Goal: Task Accomplishment & Management: Use online tool/utility

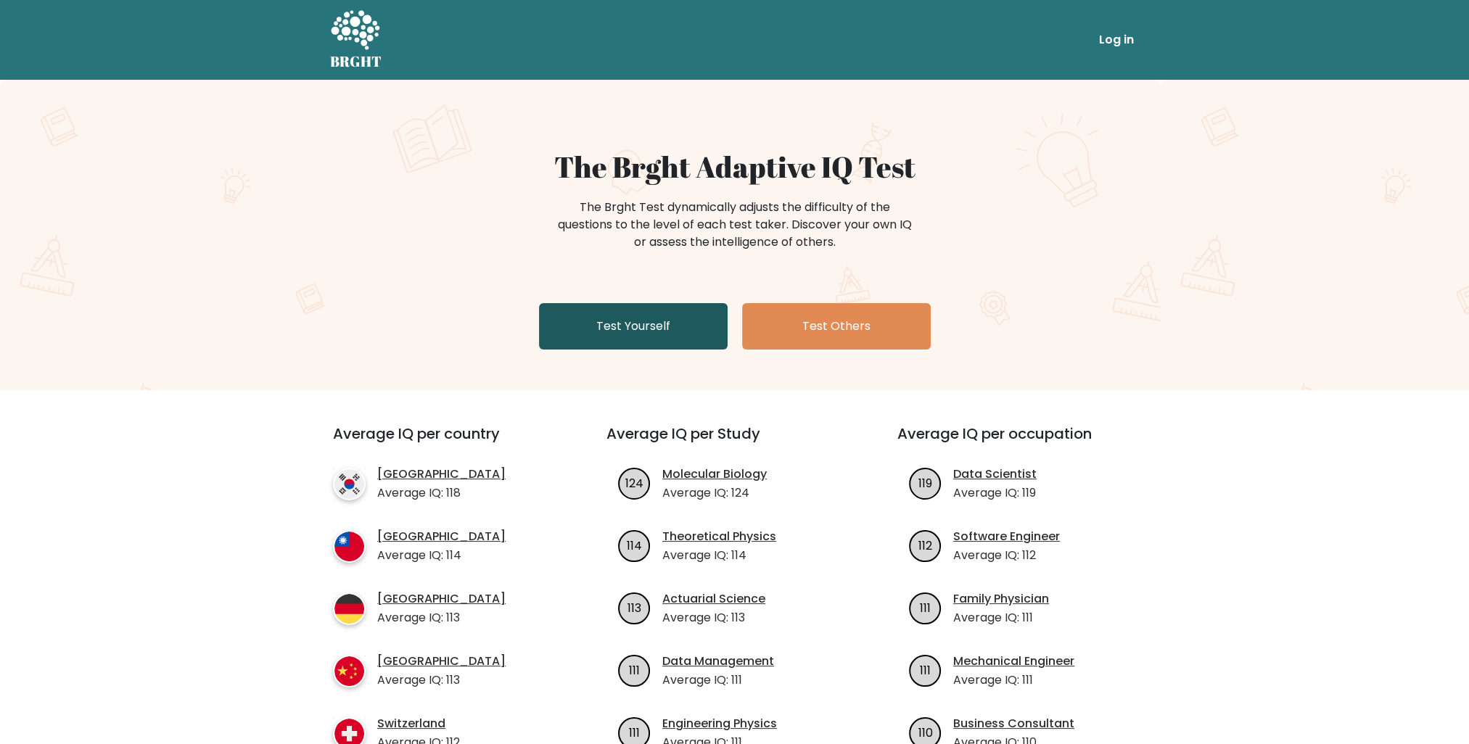
click at [629, 319] on link "Test Yourself" at bounding box center [633, 326] width 189 height 46
click at [636, 325] on link "Test Yourself" at bounding box center [633, 326] width 189 height 46
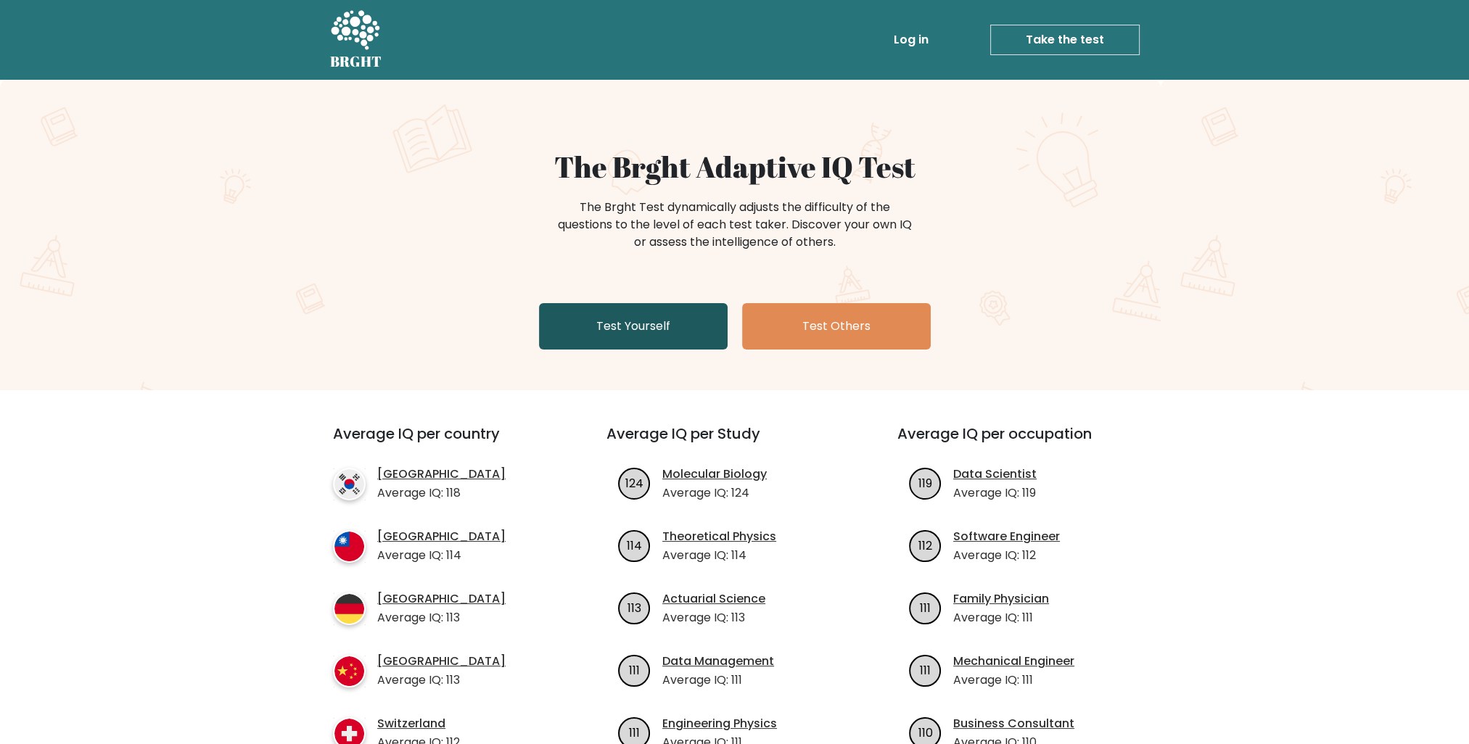
click at [635, 325] on link "Test Yourself" at bounding box center [633, 326] width 189 height 46
click at [633, 325] on link "Test Yourself" at bounding box center [633, 326] width 189 height 46
click at [633, 326] on link "Test Yourself" at bounding box center [633, 326] width 189 height 46
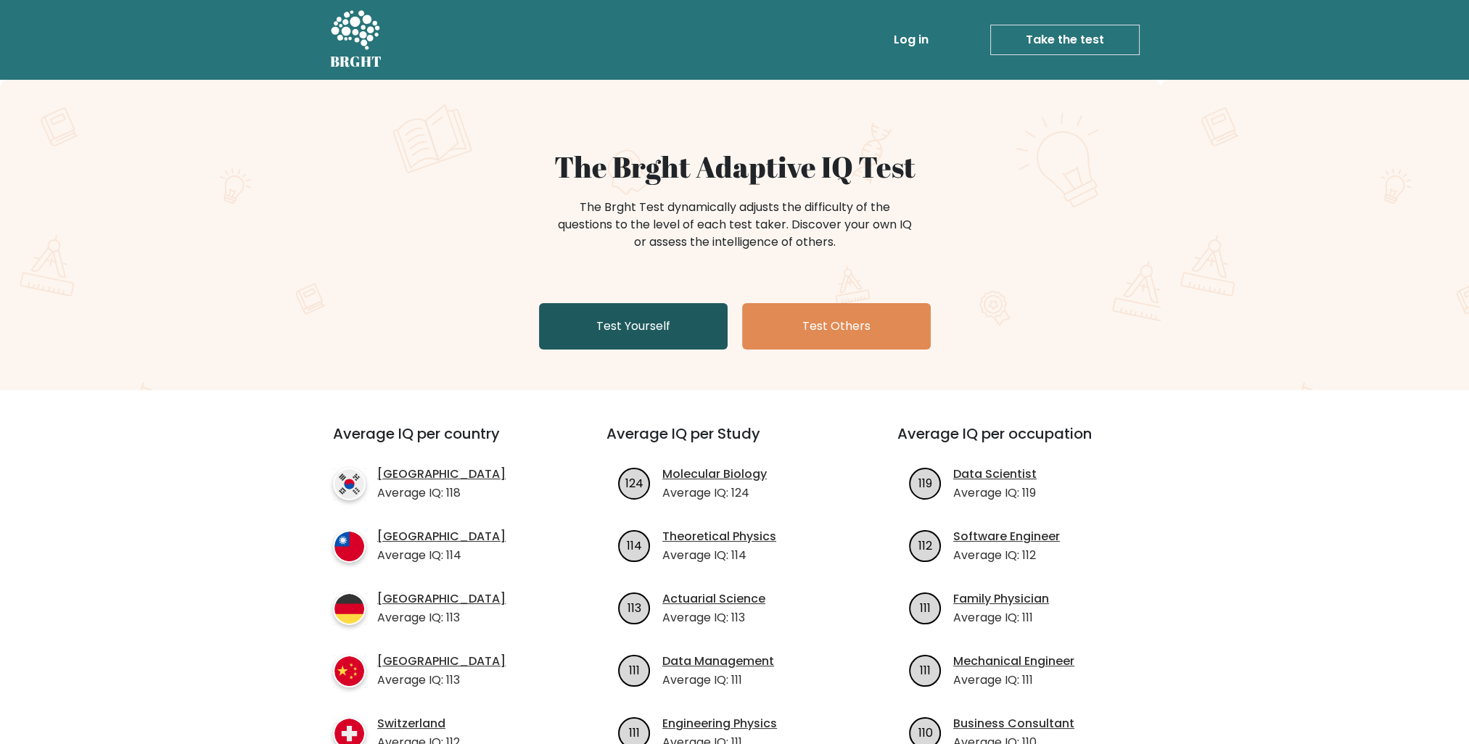
click at [630, 335] on link "Test Yourself" at bounding box center [633, 326] width 189 height 46
click at [629, 335] on link "Test Yourself" at bounding box center [633, 326] width 189 height 46
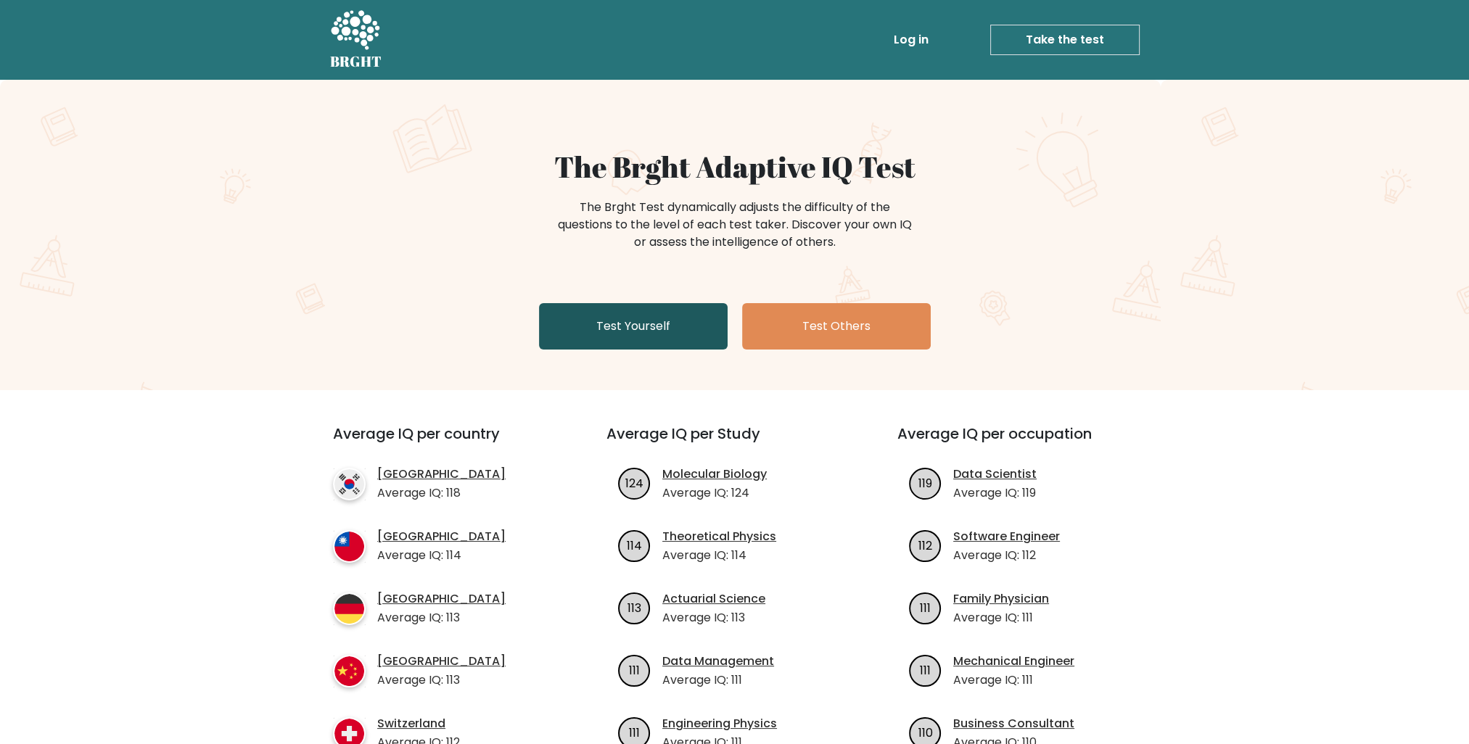
click at [629, 335] on link "Test Yourself" at bounding box center [633, 326] width 189 height 46
click at [627, 335] on link "Test Yourself" at bounding box center [633, 326] width 189 height 46
click at [624, 335] on link "Test Yourself" at bounding box center [633, 326] width 189 height 46
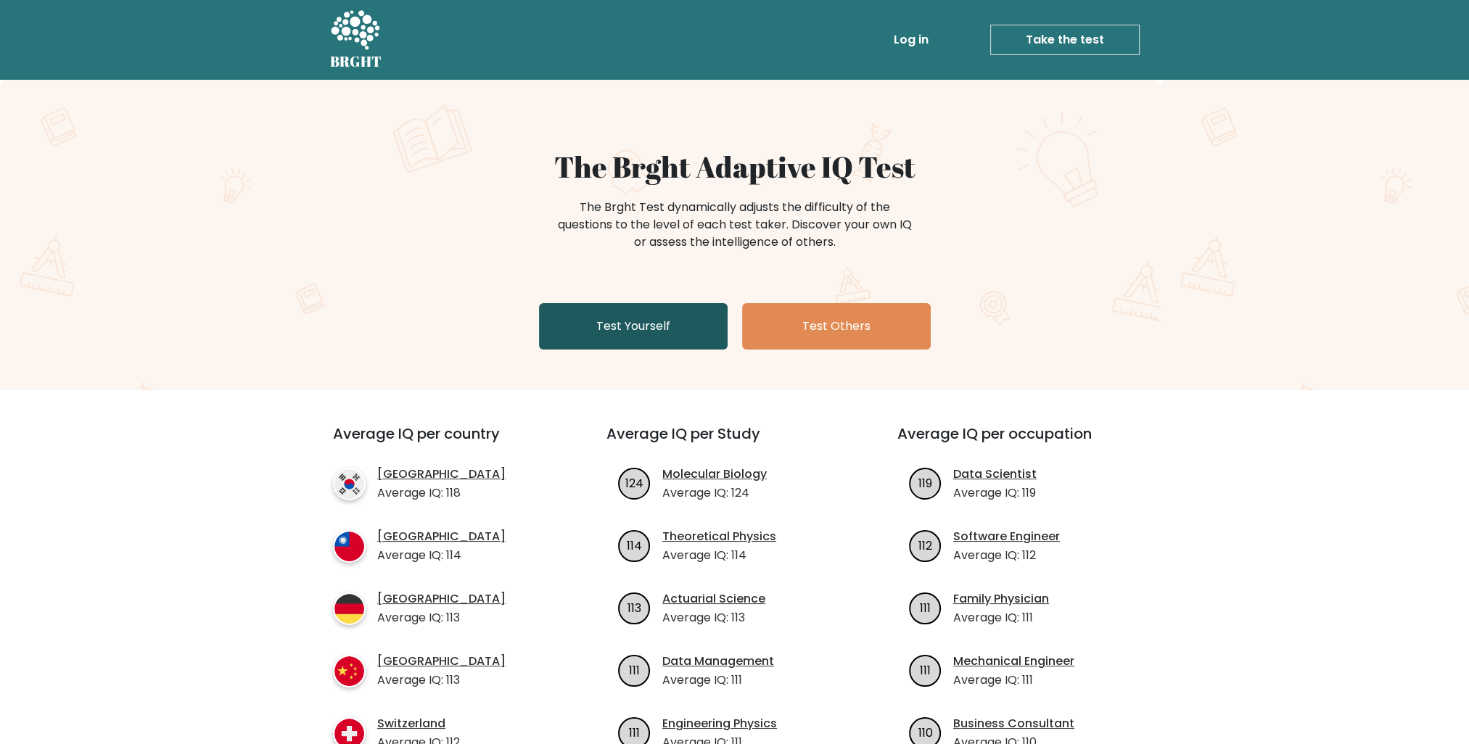
click at [624, 335] on link "Test Yourself" at bounding box center [633, 326] width 189 height 46
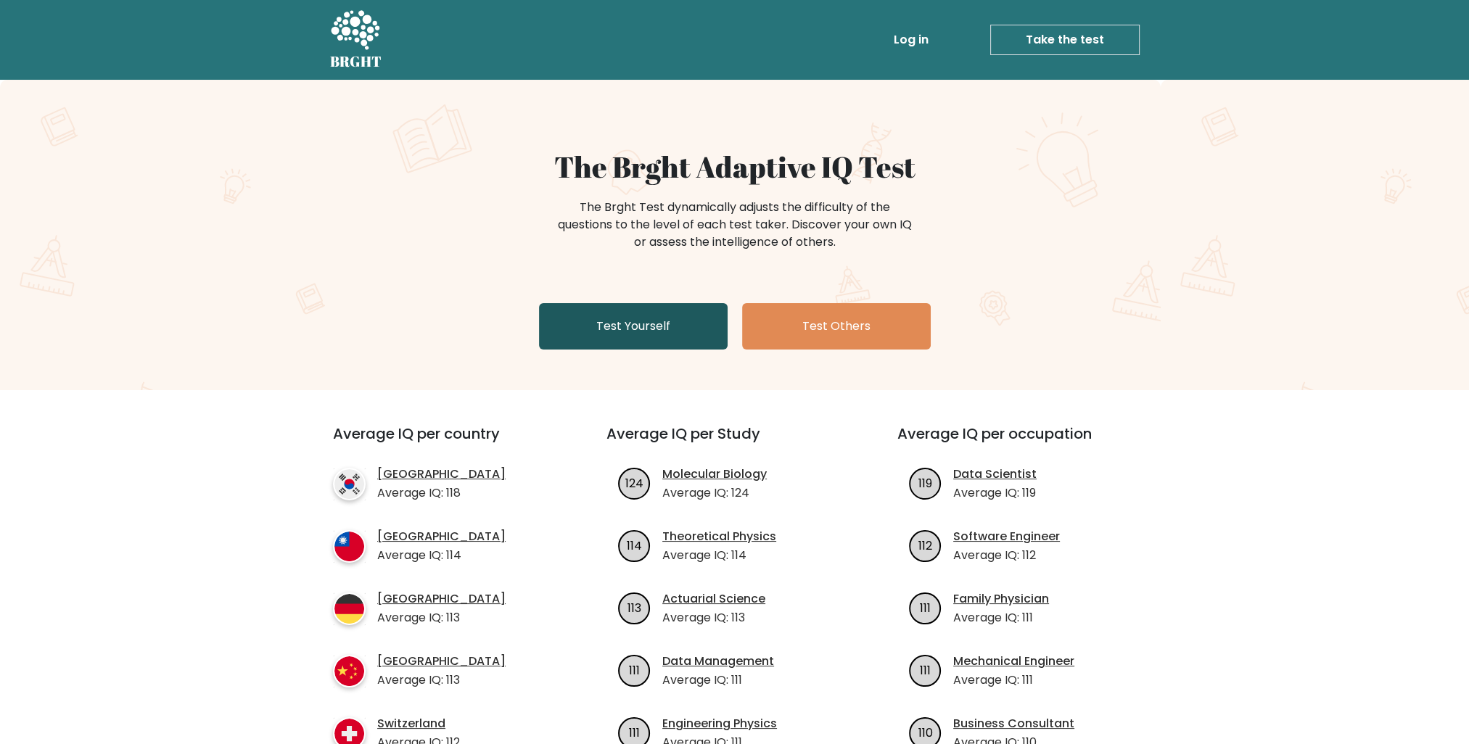
click at [624, 335] on link "Test Yourself" at bounding box center [633, 326] width 189 height 46
click at [629, 332] on link "Test Yourself" at bounding box center [633, 326] width 189 height 46
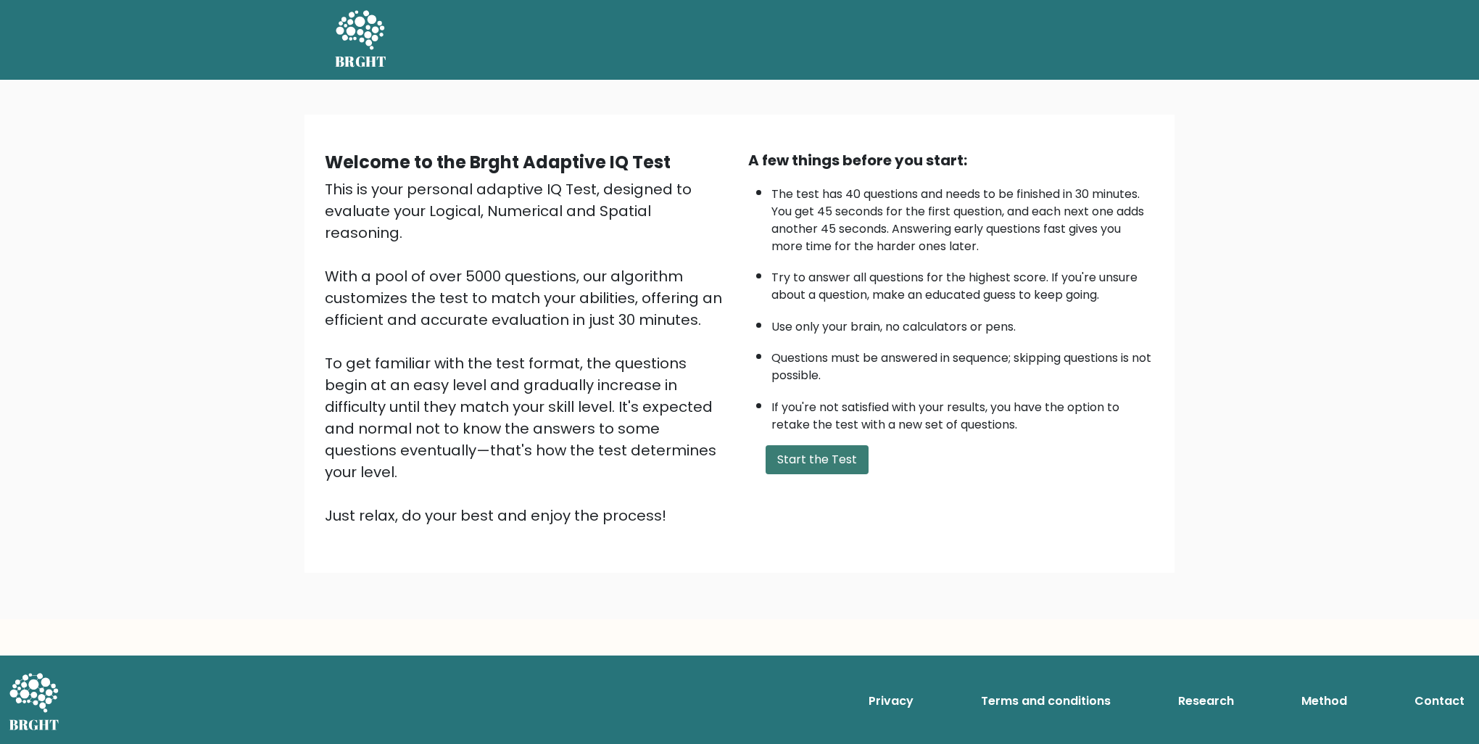
click at [811, 463] on button "Start the Test" at bounding box center [817, 459] width 103 height 29
